Goal: Find specific page/section: Find specific page/section

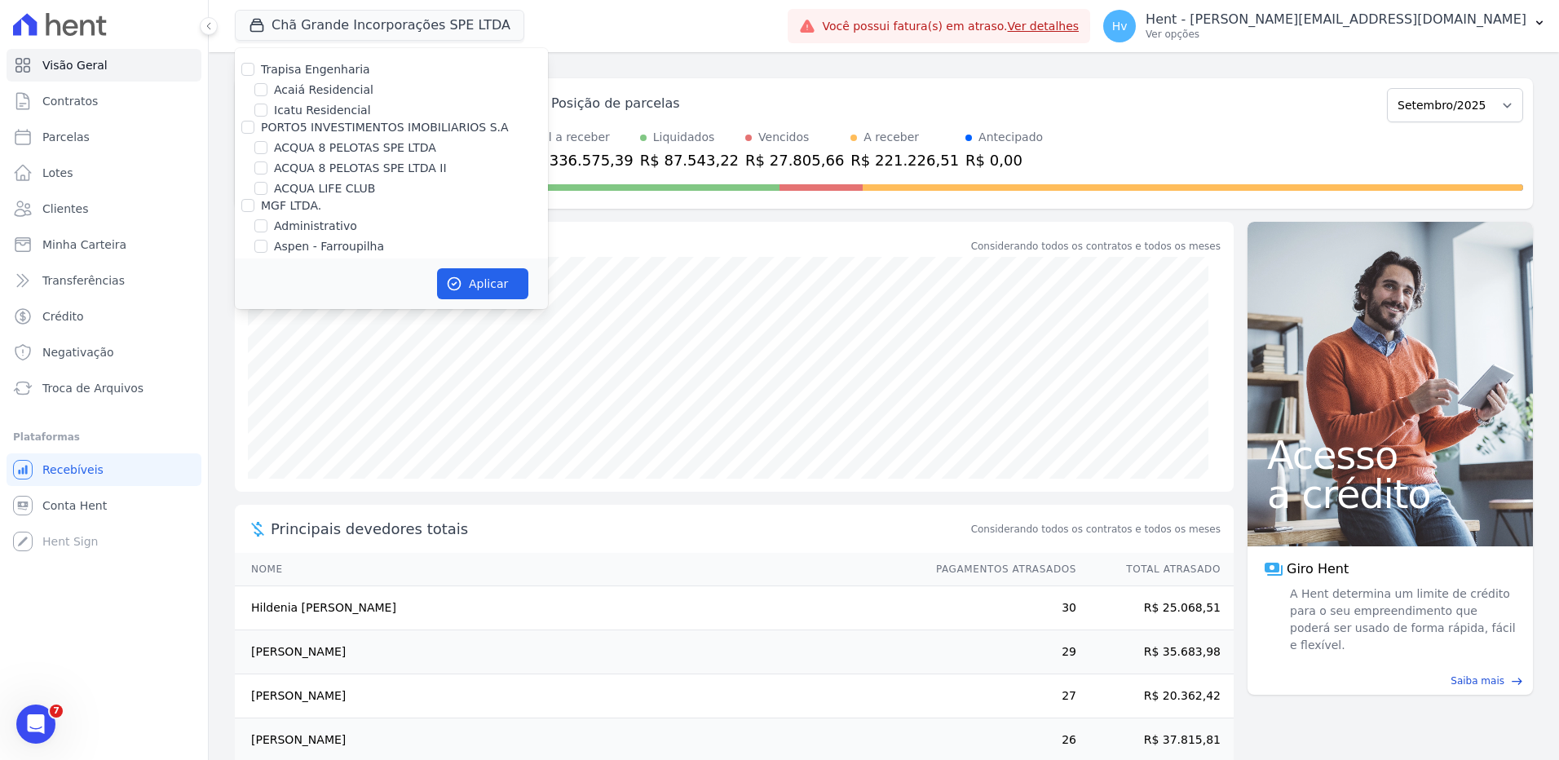
scroll to position [8733, 0]
click at [345, 401] on label "NASCENTE DA VÁRZEA" at bounding box center [339, 409] width 131 height 17
click at [268, 403] on input "NASCENTE DA VÁRZEA" at bounding box center [260, 409] width 13 height 13
checkbox input "true"
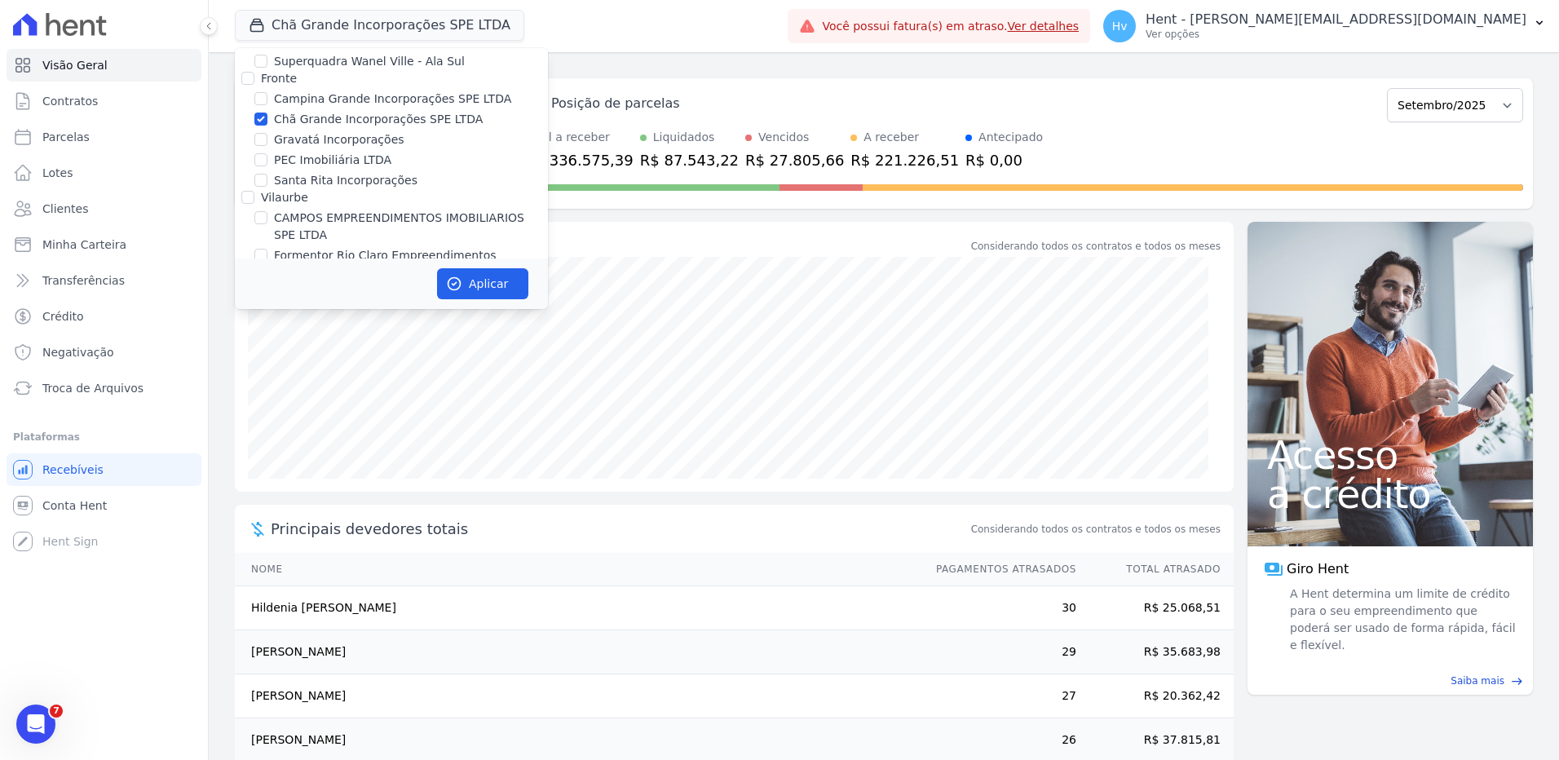
scroll to position [3621, 0]
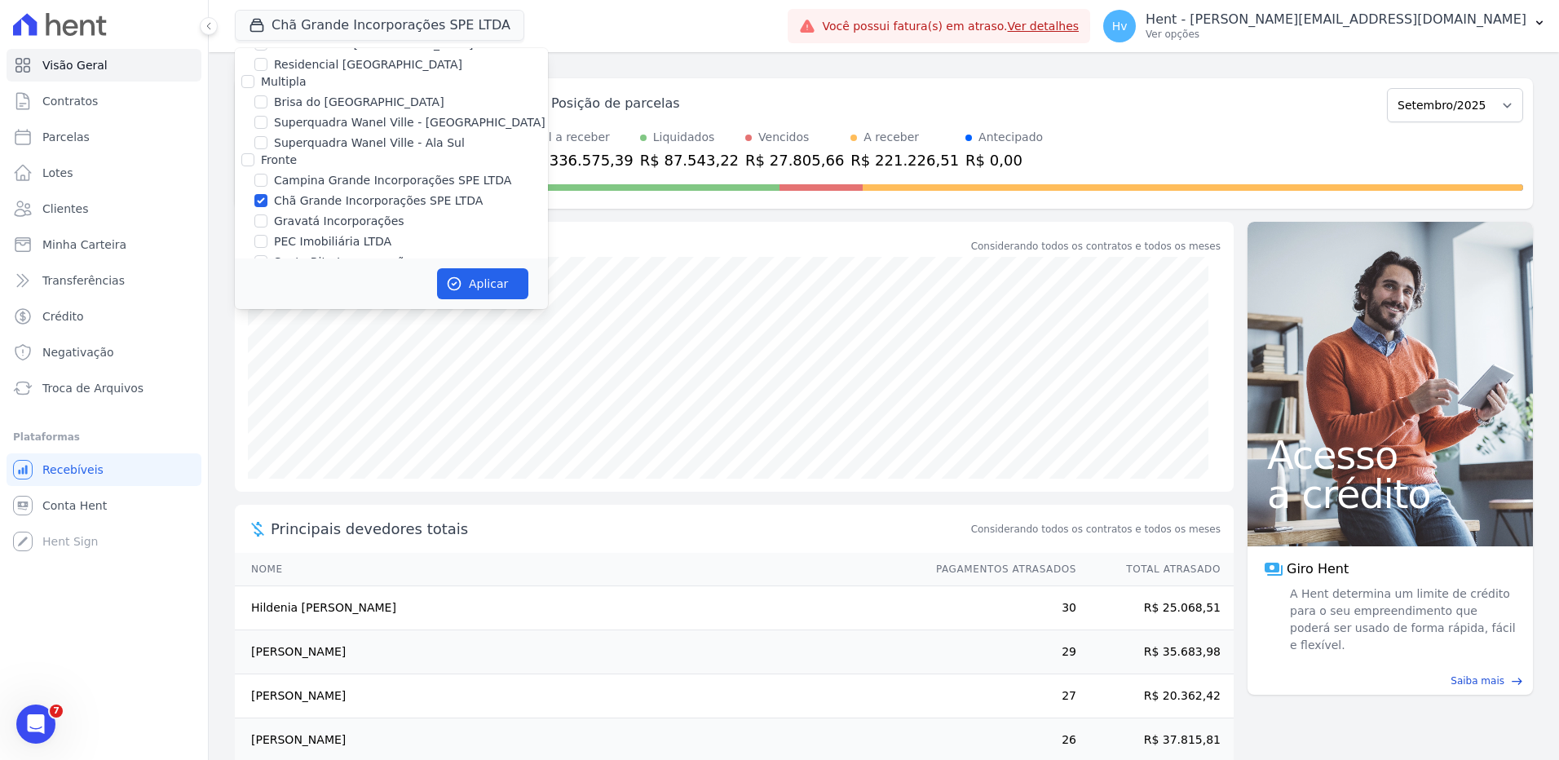
drag, startPoint x: 344, startPoint y: 131, endPoint x: 350, endPoint y: 140, distance: 11.3
click at [344, 192] on label "Chã Grande Incorporações SPE LTDA" at bounding box center [378, 200] width 209 height 17
click at [268, 194] on input "Chã Grande Incorporações SPE LTDA" at bounding box center [260, 200] width 13 height 13
checkbox input "false"
click at [463, 272] on button "Aplicar" at bounding box center [482, 283] width 91 height 31
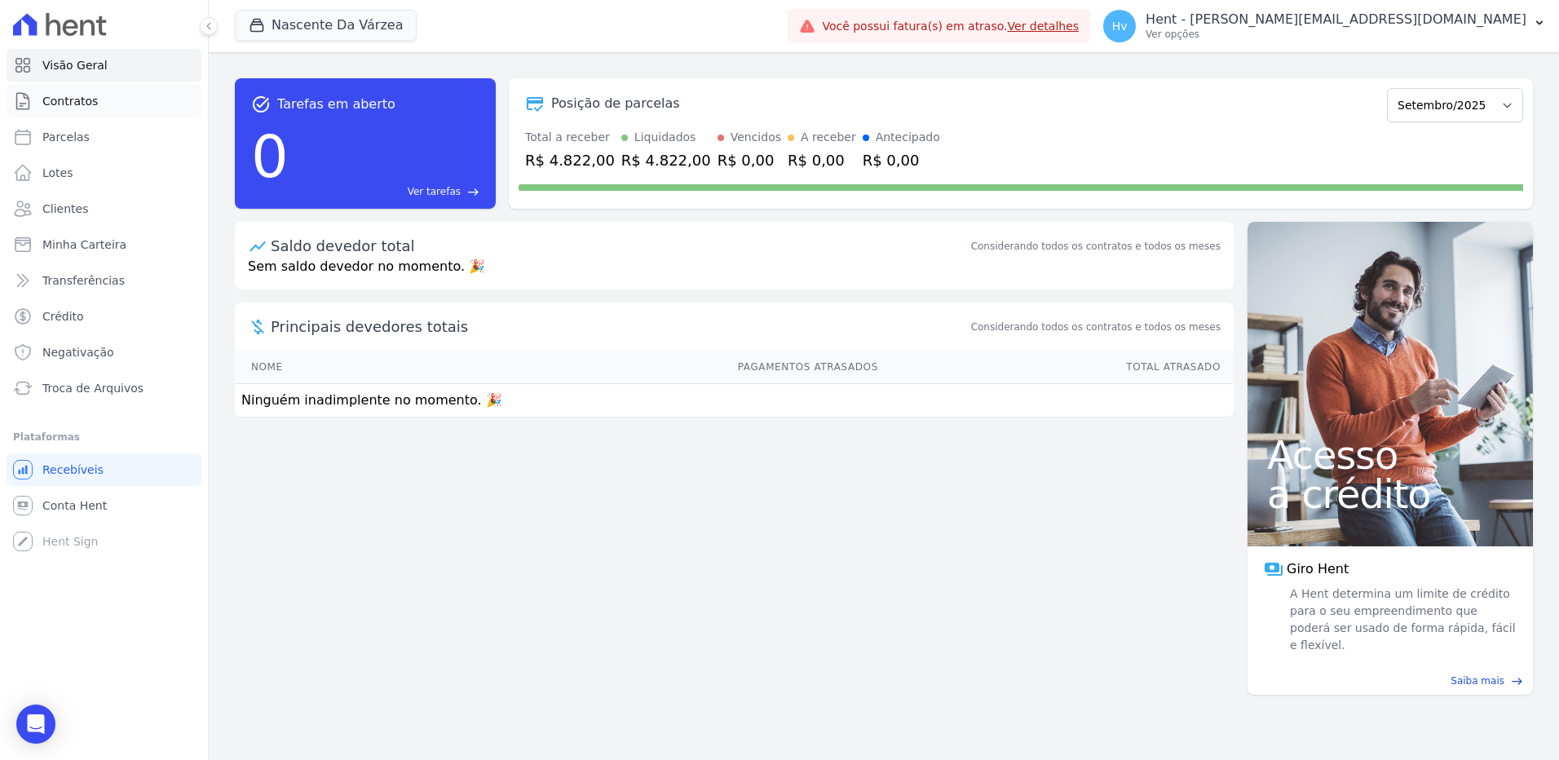
click at [80, 101] on span "Contratos" at bounding box center [69, 101] width 55 height 16
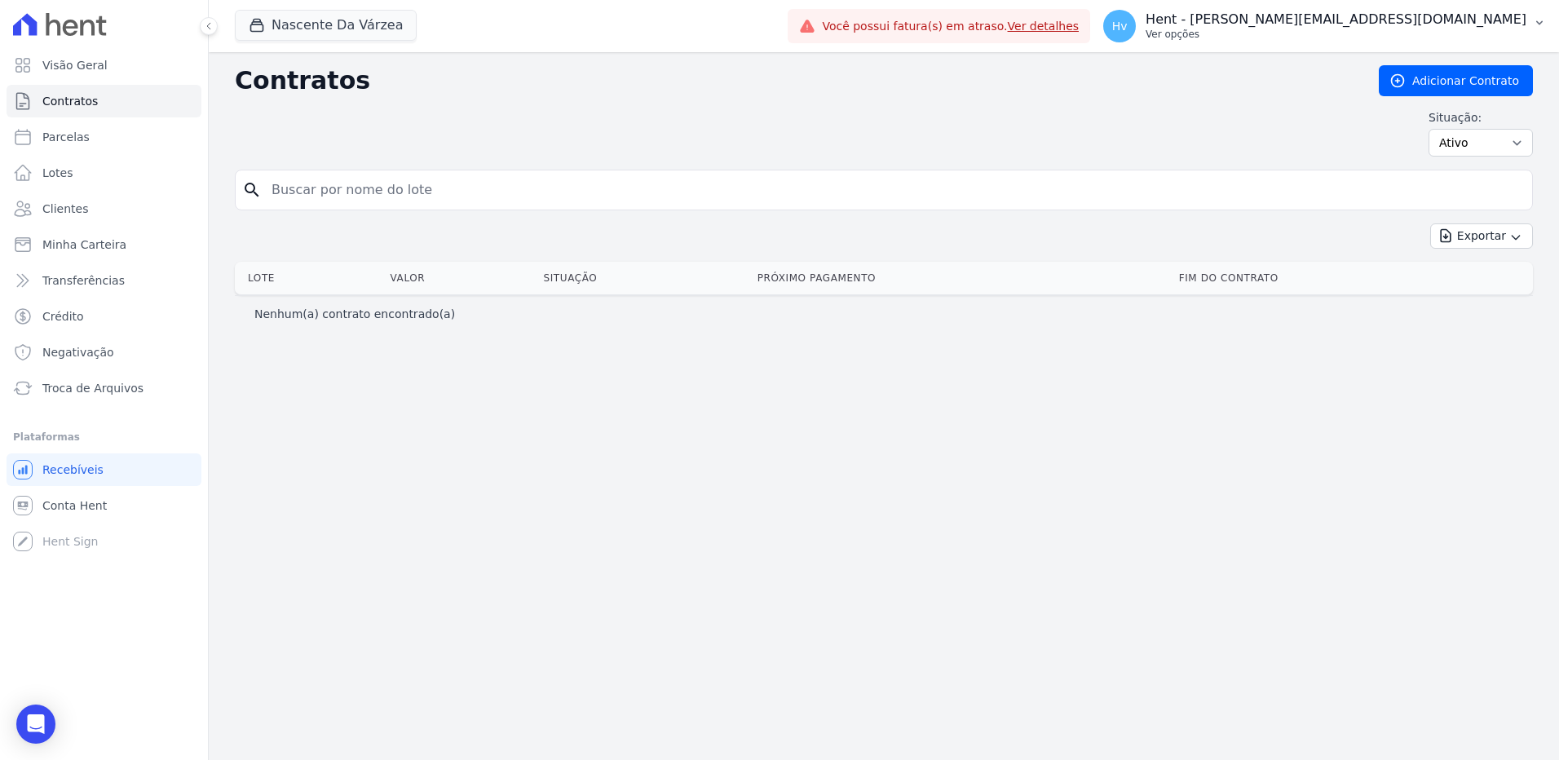
click at [1375, 15] on p "Hent - [PERSON_NAME][EMAIL_ADDRESS][DOMAIN_NAME]" at bounding box center [1336, 19] width 381 height 16
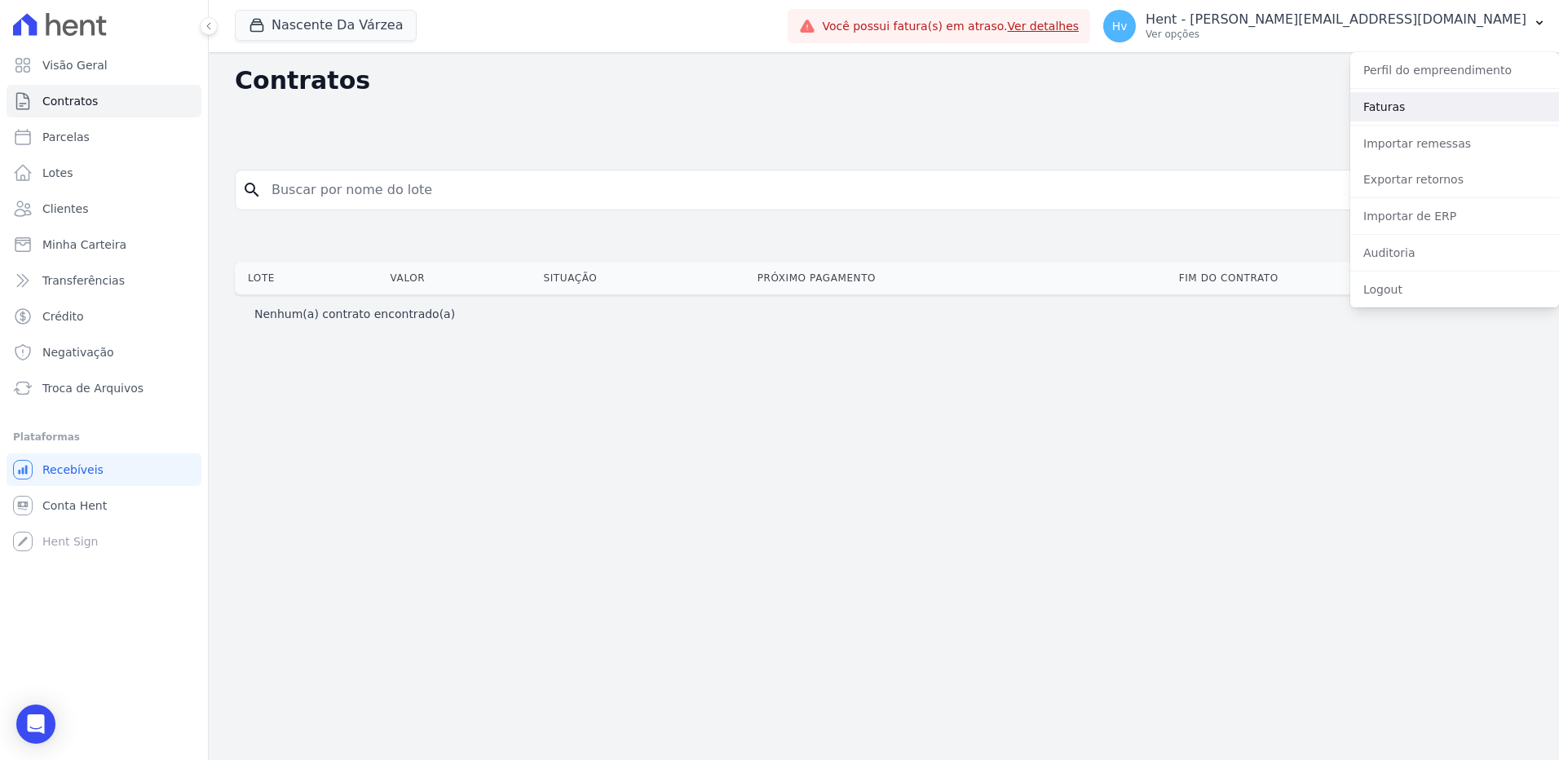
click at [1374, 105] on link "Faturas" at bounding box center [1455, 106] width 209 height 29
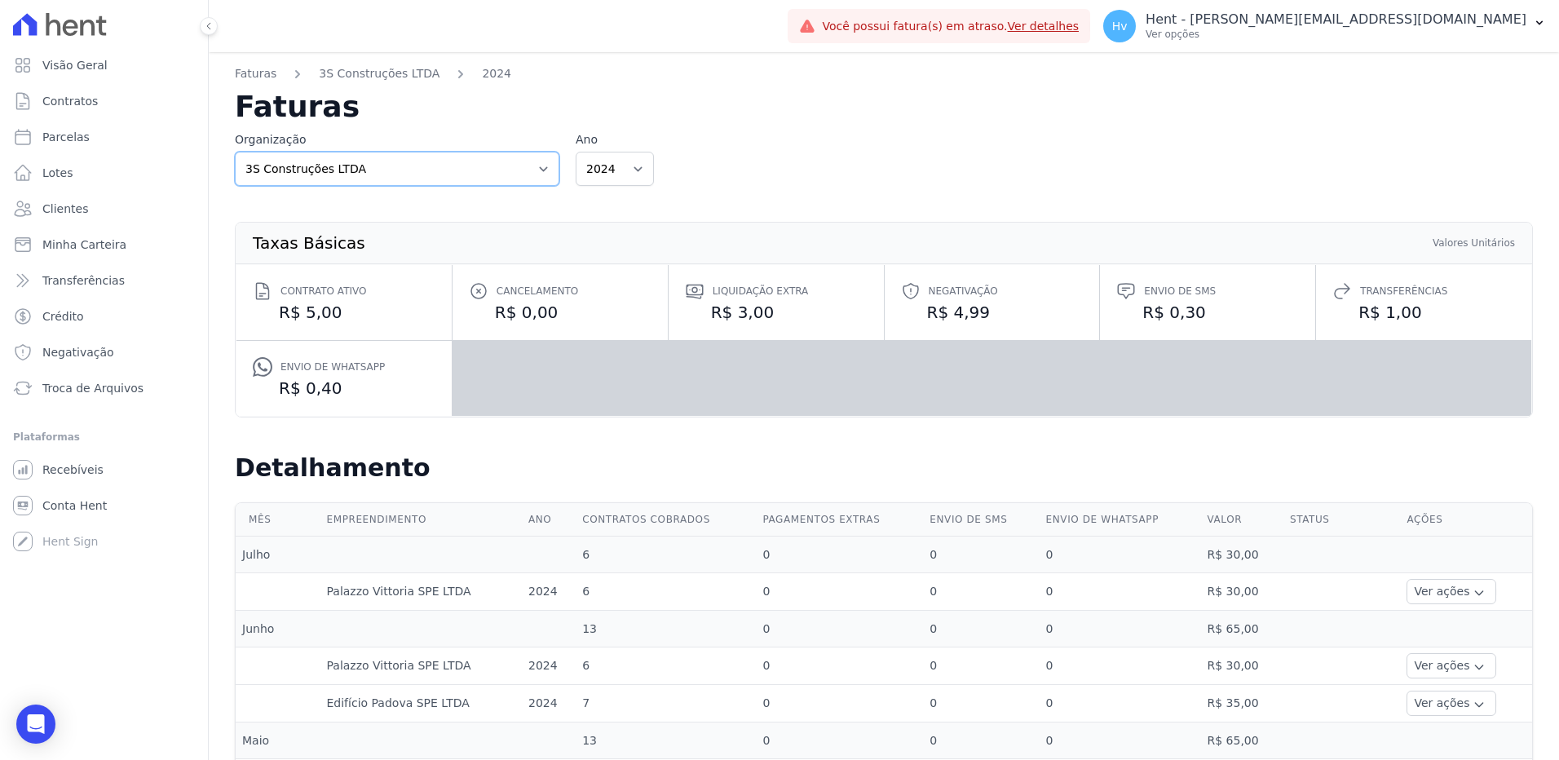
click at [507, 173] on select "3S Construções LTDA ACL CONSTRUTORA E INCORPORADORA LTDA AGC Urbanismo Agile Ur…" at bounding box center [397, 169] width 325 height 34
click at [967, 161] on div "Organização 3S Construções LTDA ACL CONSTRUTORA E INCORPORADORA LTDA AGC Urbani…" at bounding box center [884, 158] width 1298 height 55
click at [73, 455] on link "Recebíveis" at bounding box center [104, 469] width 195 height 33
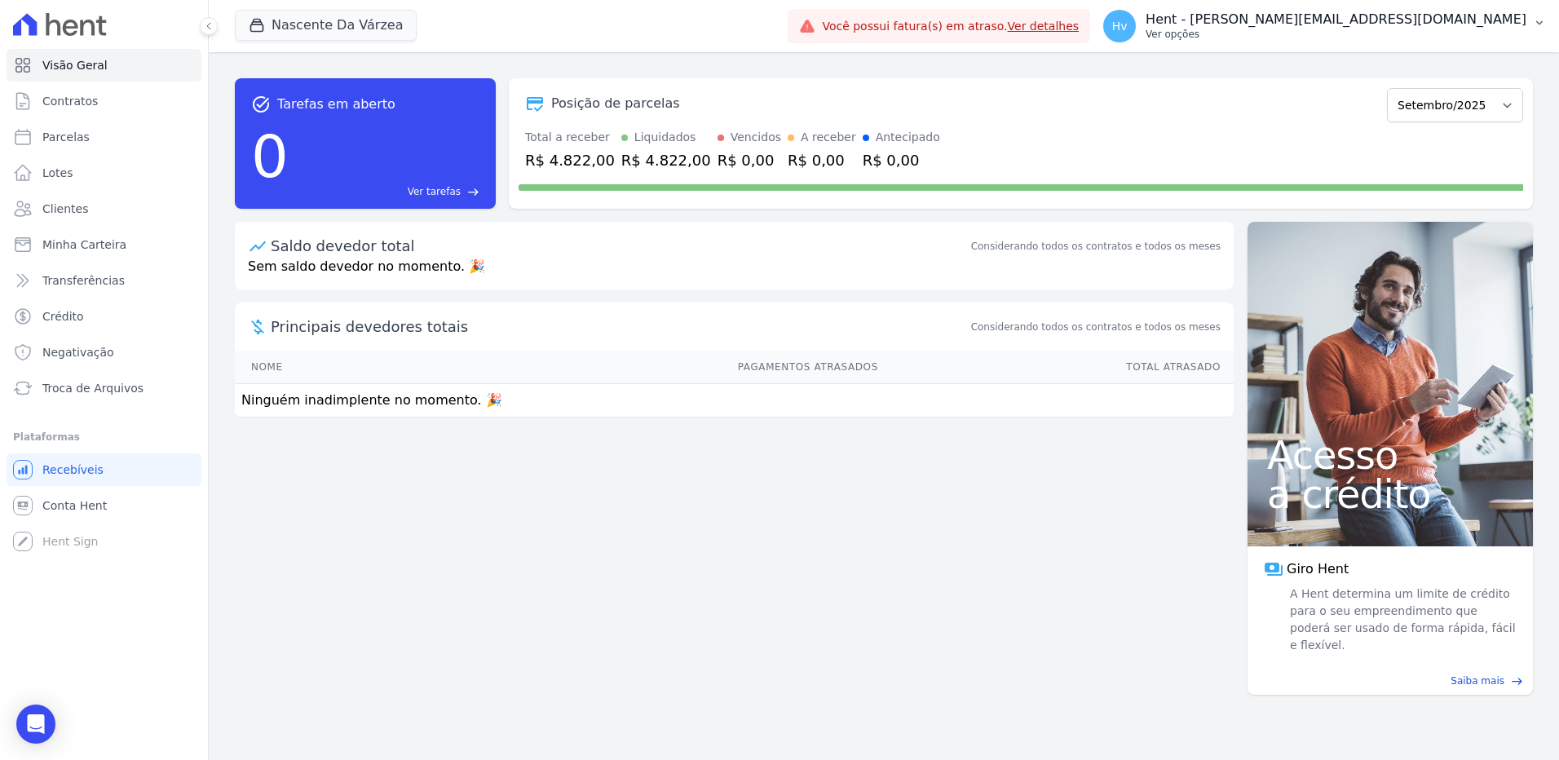
click at [1394, 13] on p "Hent - [PERSON_NAME][EMAIL_ADDRESS][DOMAIN_NAME]" at bounding box center [1336, 19] width 381 height 16
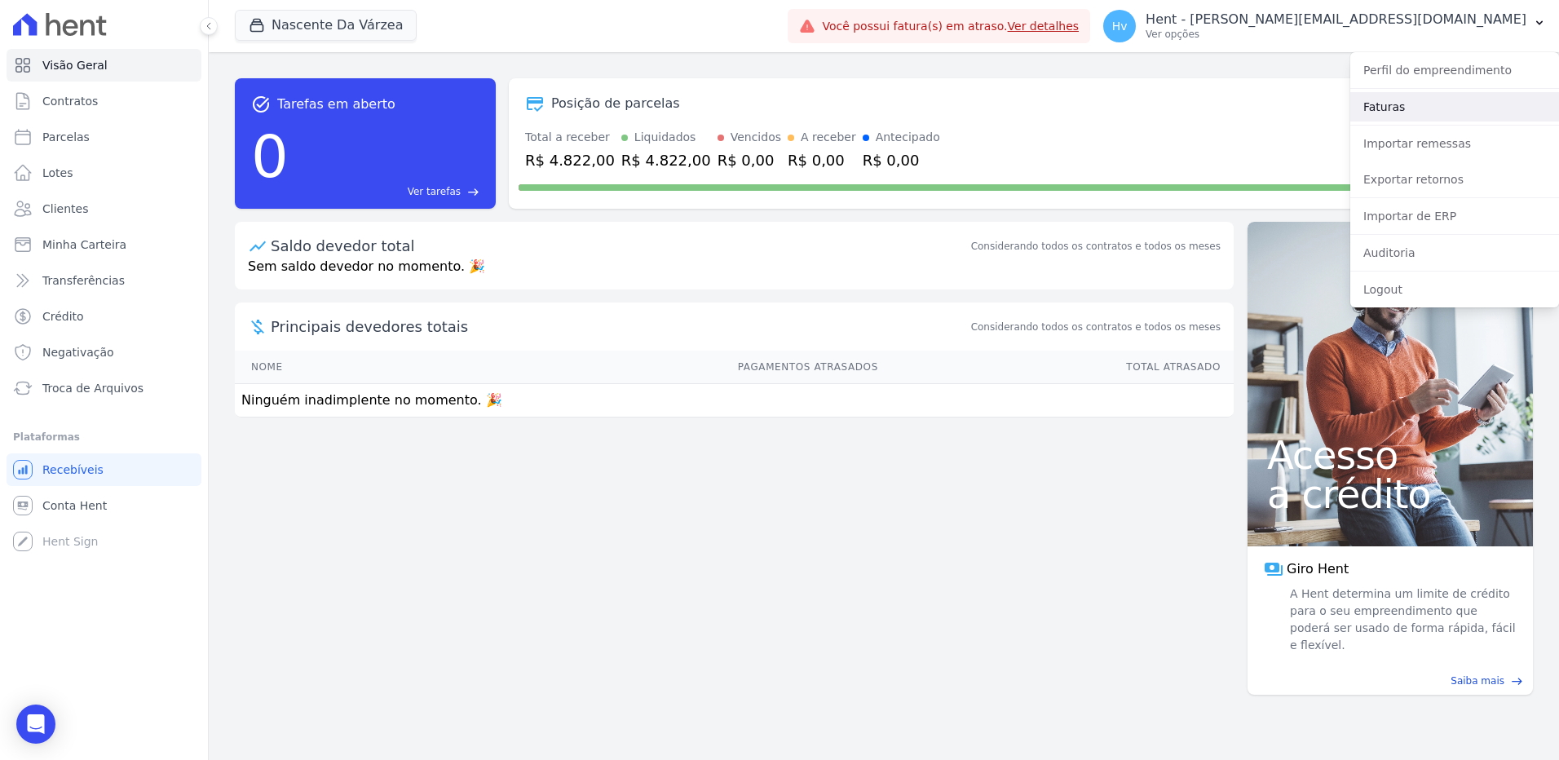
click at [1421, 112] on link "Faturas" at bounding box center [1455, 106] width 209 height 29
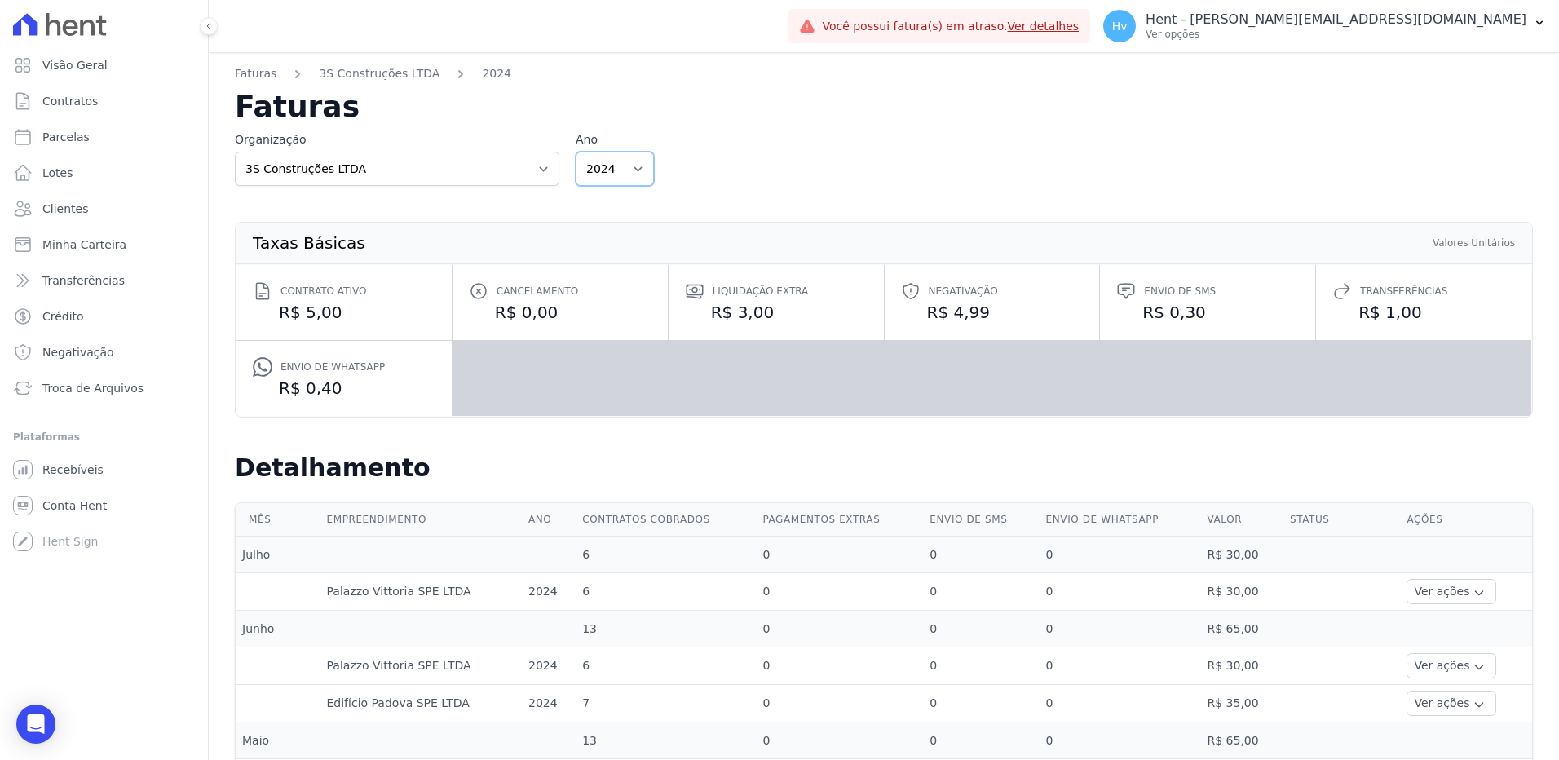
click at [619, 158] on select "2024 2023" at bounding box center [615, 169] width 78 height 34
drag, startPoint x: 772, startPoint y: 159, endPoint x: 748, endPoint y: 158, distance: 23.7
click at [772, 158] on div "Organização 3S Construções LTDA ACL CONSTRUTORA E INCORPORADORA LTDA AGC Urbani…" at bounding box center [884, 158] width 1298 height 55
click at [463, 169] on select "3S Construções LTDA ACL CONSTRUTORA E INCORPORADORA LTDA AGC Urbanismo Agile Ur…" at bounding box center [397, 169] width 325 height 34
